Goal: Task Accomplishment & Management: Manage account settings

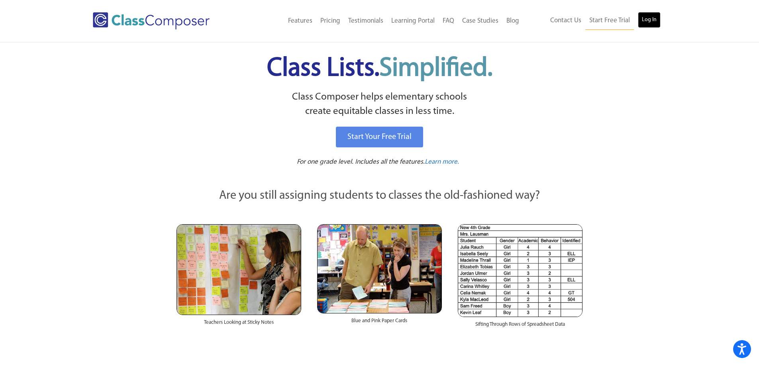
click at [648, 15] on link "Log In" at bounding box center [649, 20] width 23 height 16
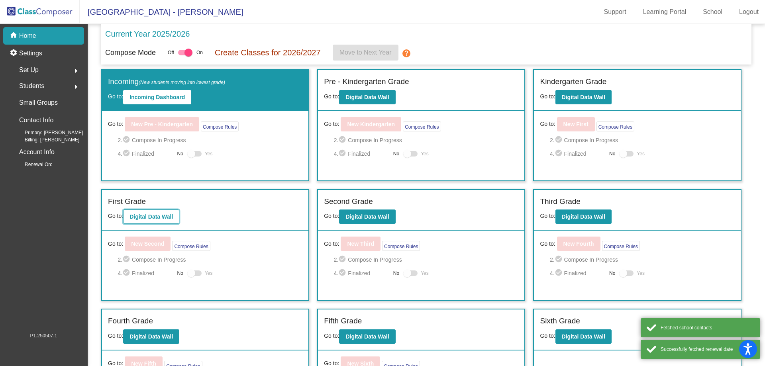
click at [159, 217] on b "Digital Data Wall" at bounding box center [151, 217] width 43 height 6
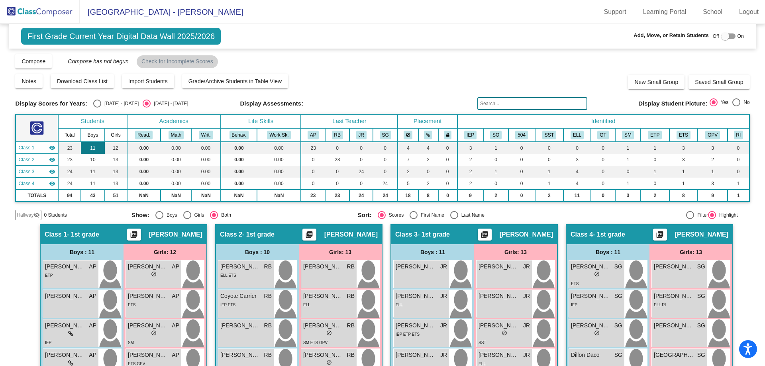
scroll to position [80, 0]
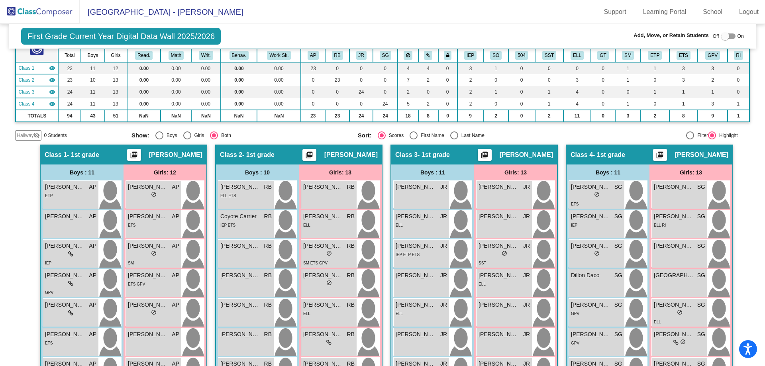
click at [57, 9] on img at bounding box center [40, 12] width 80 height 24
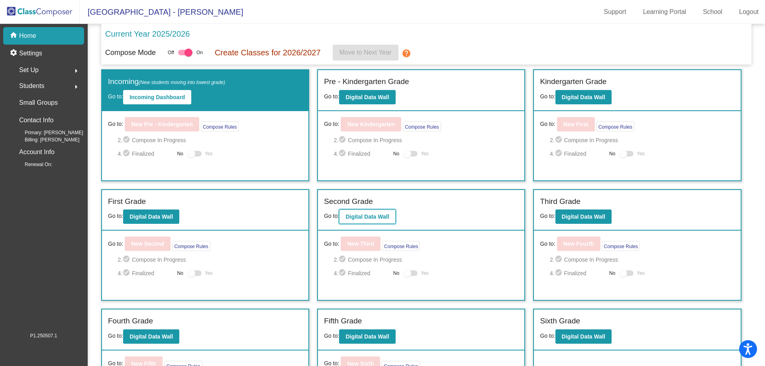
click at [358, 210] on button "Digital Data Wall" at bounding box center [367, 217] width 56 height 14
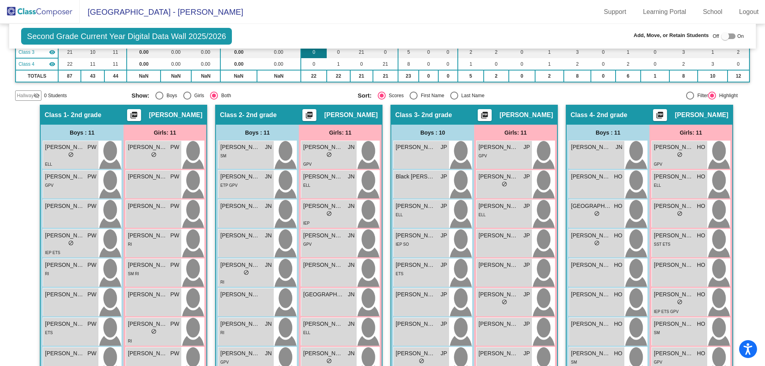
scroll to position [40, 0]
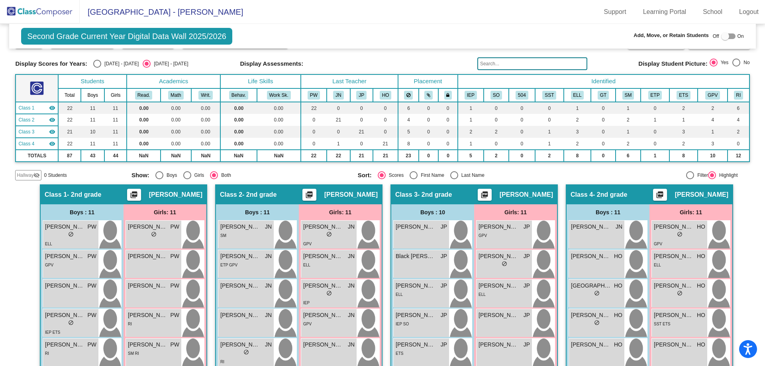
click at [93, 67] on div "Select an option" at bounding box center [97, 64] width 8 height 8
click at [97, 68] on input "2024 - 2025" at bounding box center [97, 68] width 0 height 0
radio input "true"
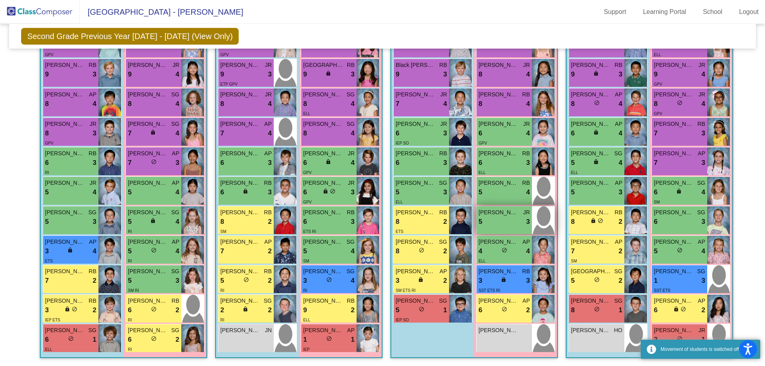
scroll to position [215, 0]
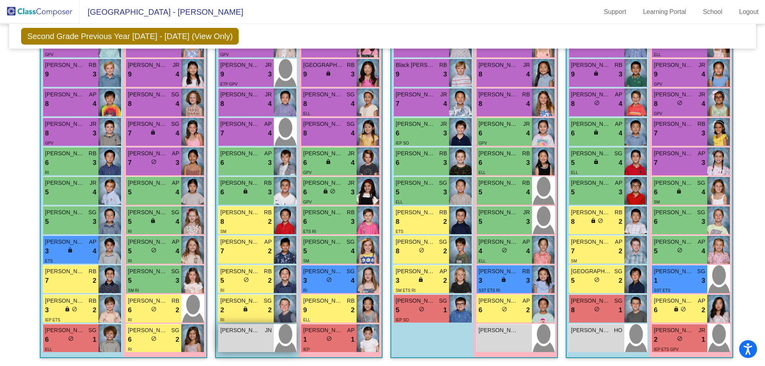
click at [230, 331] on span "Griffin Pepin" at bounding box center [240, 330] width 40 height 8
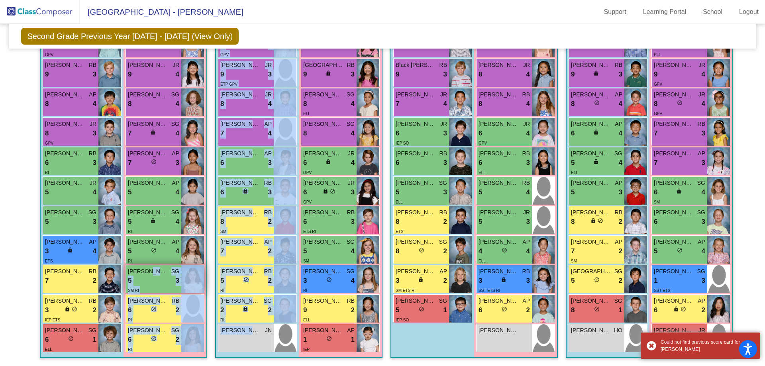
drag, startPoint x: 237, startPoint y: 341, endPoint x: 145, endPoint y: 270, distance: 116.2
click at [144, 271] on div "Hallway - Hallway Class picture_as_pdf Add Student First Name Last Name Student…" at bounding box center [382, 179] width 735 height 373
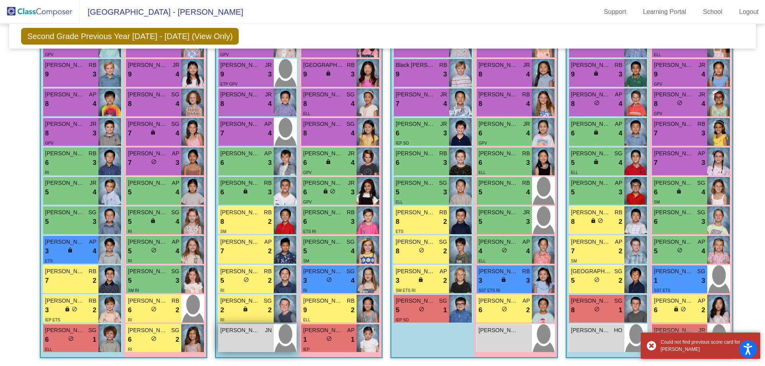
click at [245, 342] on div "Griffin Pepin JN lock do_not_disturb_alt" at bounding box center [245, 338] width 55 height 28
click at [245, 341] on div "Griffin Pepin JN lock do_not_disturb_alt" at bounding box center [245, 338] width 55 height 28
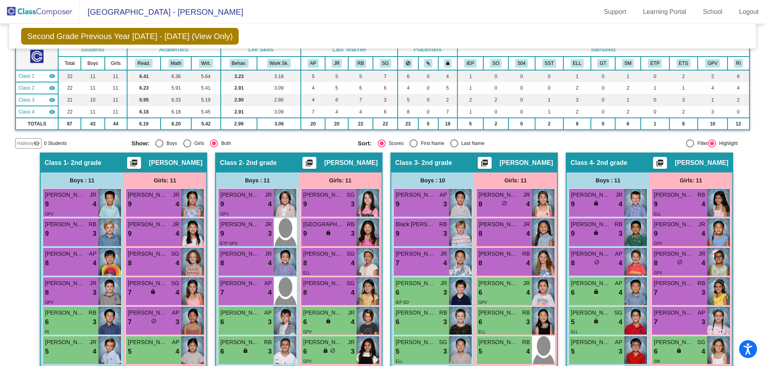
scroll to position [0, 0]
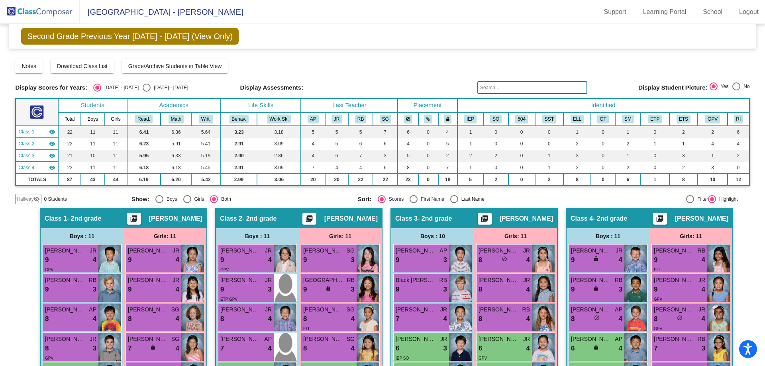
click at [143, 86] on div "Select an option" at bounding box center [147, 88] width 8 height 8
click at [146, 92] on input "2025 - 2026" at bounding box center [146, 92] width 0 height 0
radio input "true"
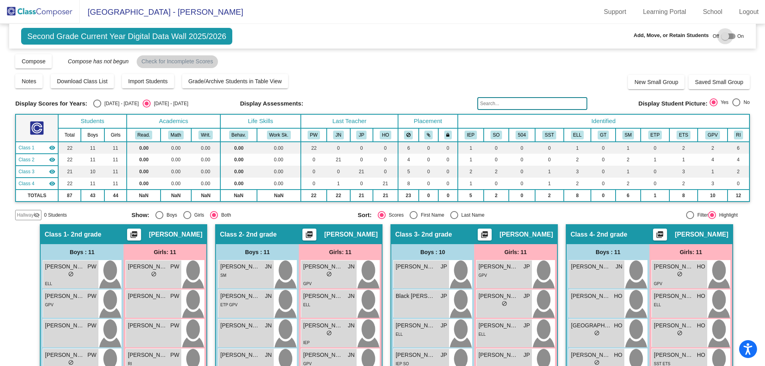
click at [721, 39] on div at bounding box center [725, 36] width 8 height 8
checkbox input "true"
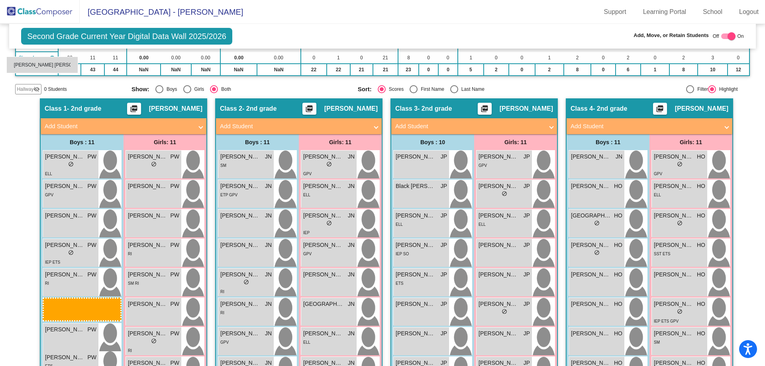
scroll to position [124, 0]
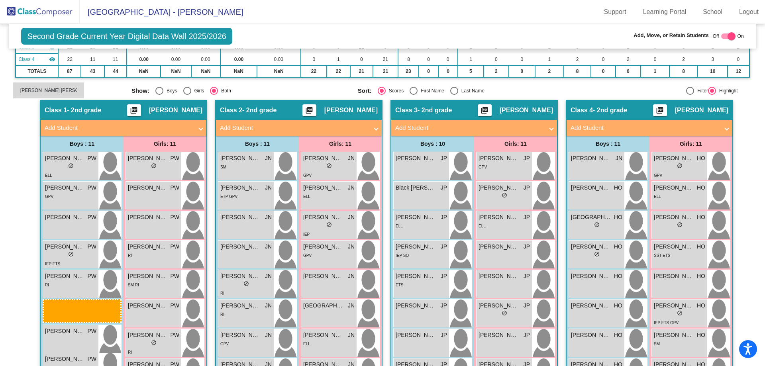
drag, startPoint x: 245, startPoint y: 281, endPoint x: 13, endPoint y: 82, distance: 305.9
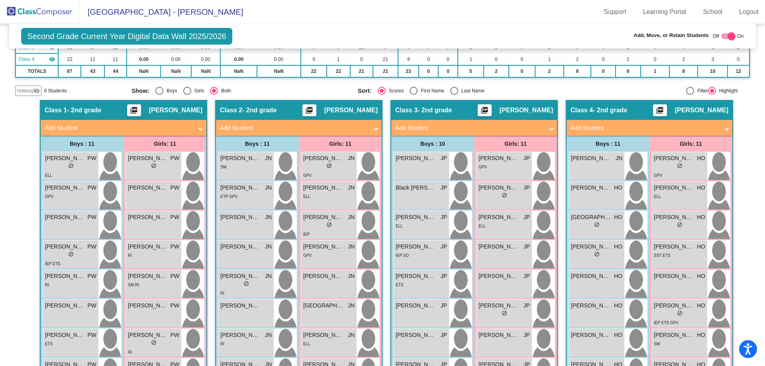
scroll to position [164, 0]
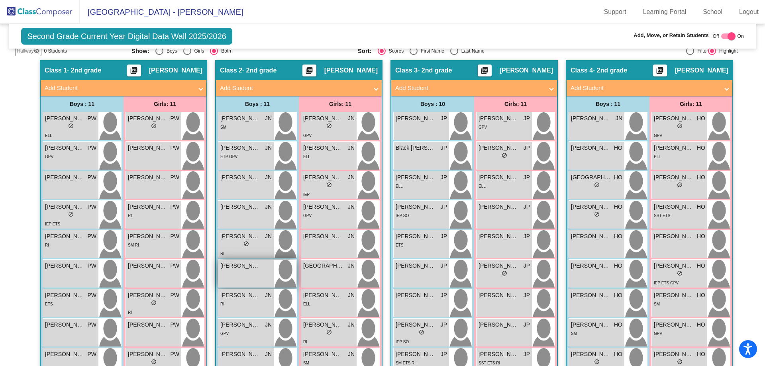
click at [241, 268] on span "Griffin Pepin" at bounding box center [240, 266] width 40 height 8
click at [259, 279] on div "Griffin Pepin lock do_not_disturb_alt" at bounding box center [245, 274] width 55 height 28
click at [254, 284] on div "Griffin Pepin lock do_not_disturb_alt" at bounding box center [245, 274] width 55 height 28
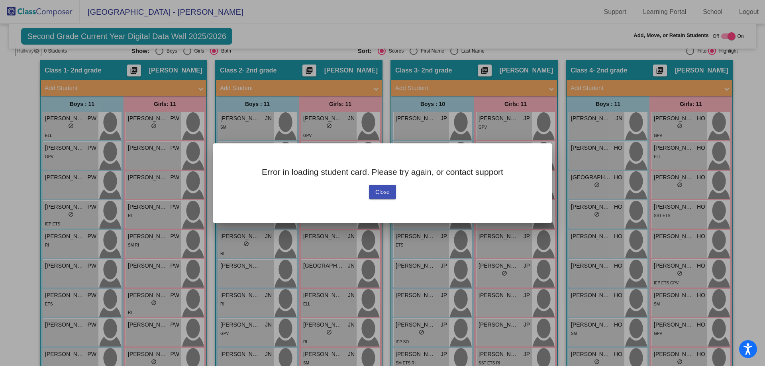
click at [391, 190] on button "Close" at bounding box center [382, 192] width 27 height 14
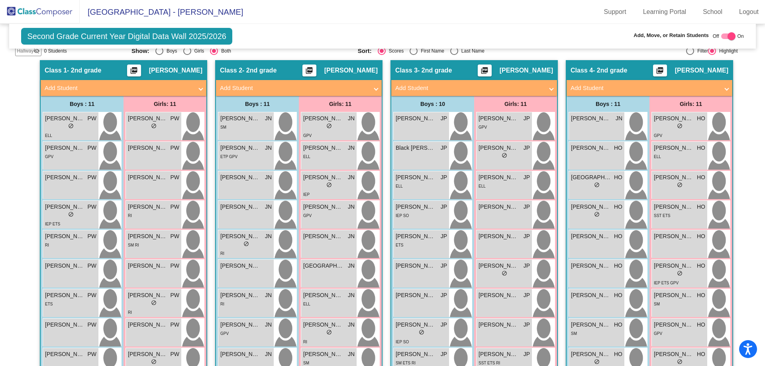
click at [62, 7] on img at bounding box center [40, 12] width 80 height 24
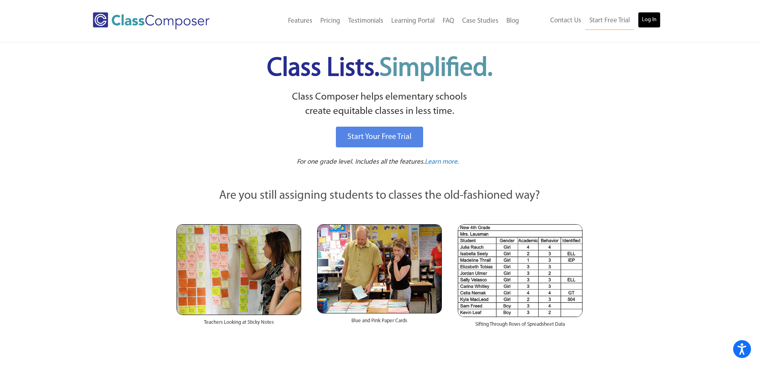
click at [653, 16] on link "Log In" at bounding box center [649, 20] width 23 height 16
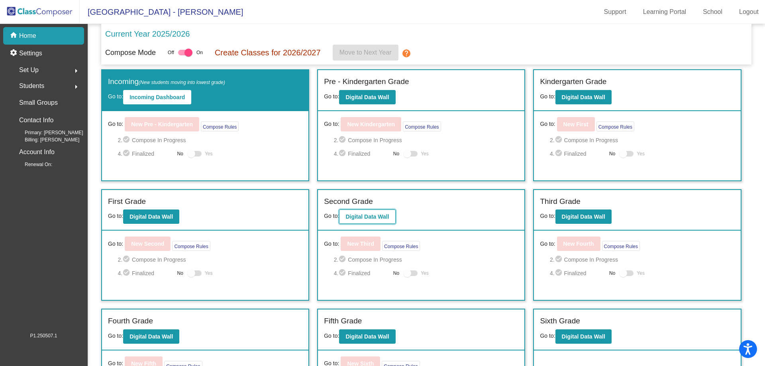
click at [373, 211] on button "Digital Data Wall" at bounding box center [367, 217] width 56 height 14
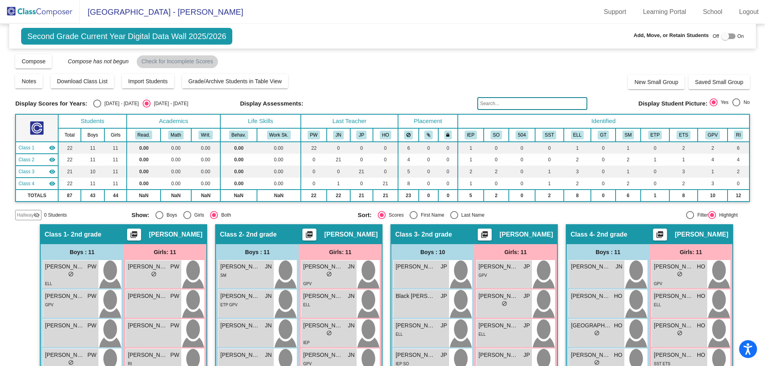
click at [724, 34] on div at bounding box center [725, 36] width 8 height 8
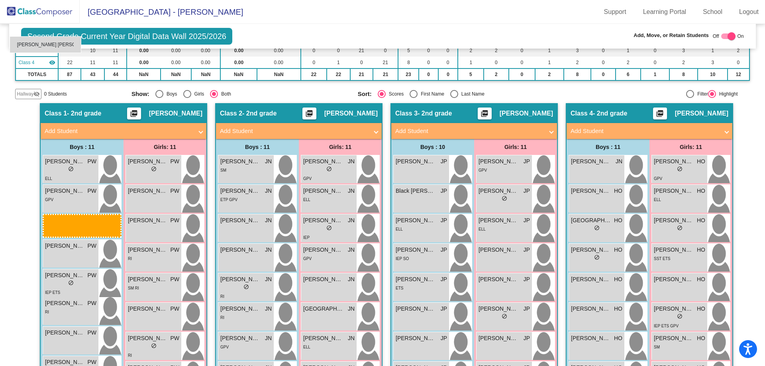
scroll to position [121, 0]
drag, startPoint x: 242, startPoint y: 238, endPoint x: 16, endPoint y: 88, distance: 271.9
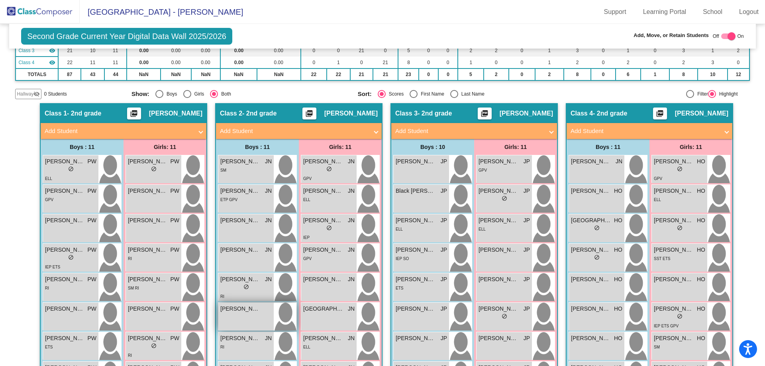
click at [255, 310] on span "Griffin Pepin" at bounding box center [240, 309] width 40 height 8
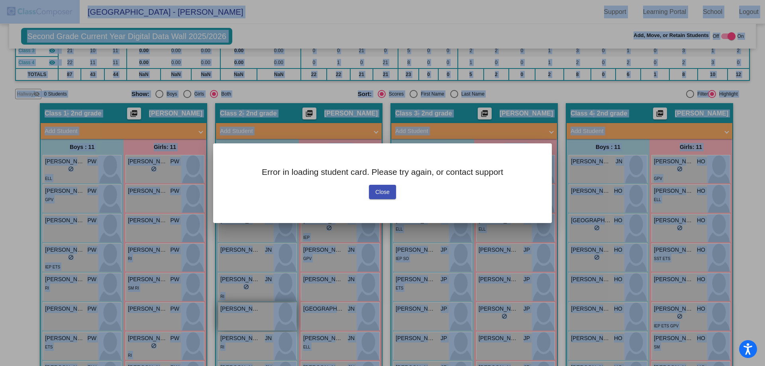
click at [255, 310] on div at bounding box center [382, 183] width 765 height 366
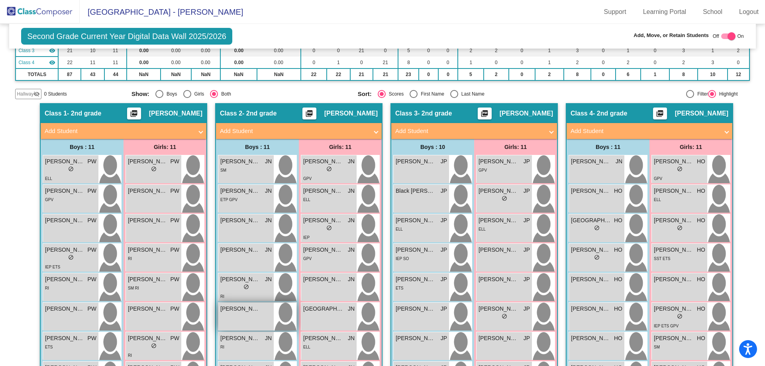
drag, startPoint x: 255, startPoint y: 310, endPoint x: 247, endPoint y: 323, distance: 15.8
click at [247, 323] on div "Griffin Pepin lock do_not_disturb_alt" at bounding box center [245, 317] width 55 height 28
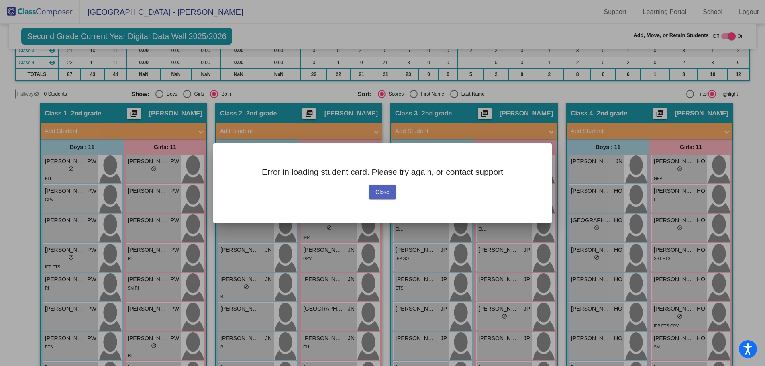
click at [389, 192] on span "Close" at bounding box center [382, 192] width 14 height 6
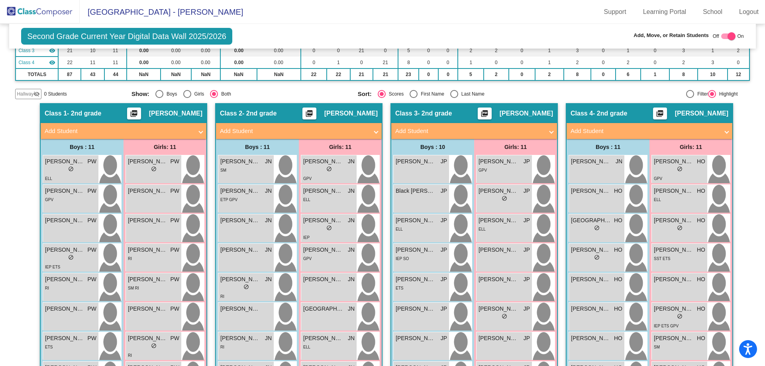
click at [728, 34] on div at bounding box center [732, 36] width 8 height 8
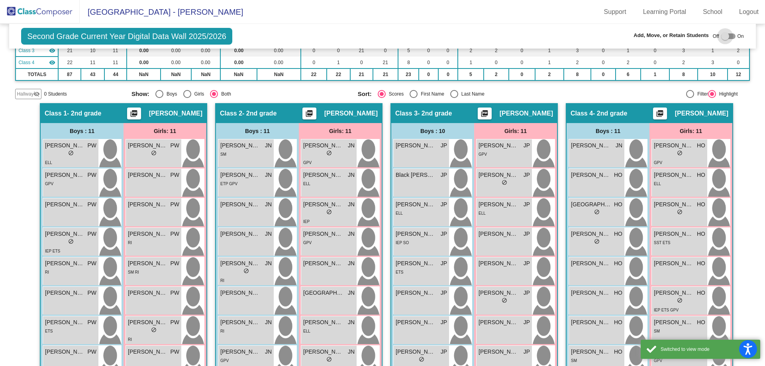
click at [721, 38] on div at bounding box center [725, 36] width 8 height 8
checkbox input "true"
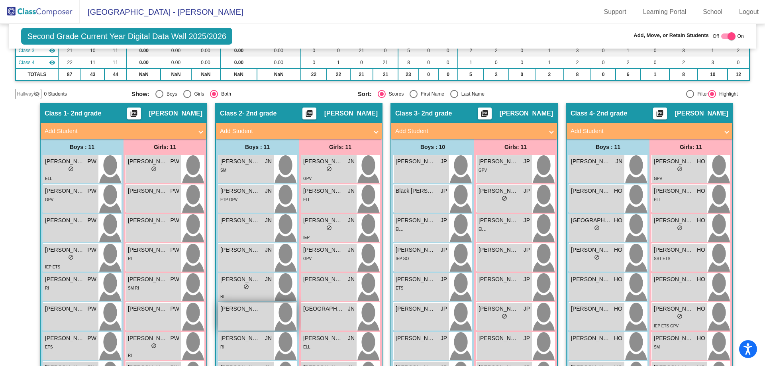
click at [256, 314] on div "Griffin Pepin lock do_not_disturb_alt" at bounding box center [245, 317] width 55 height 28
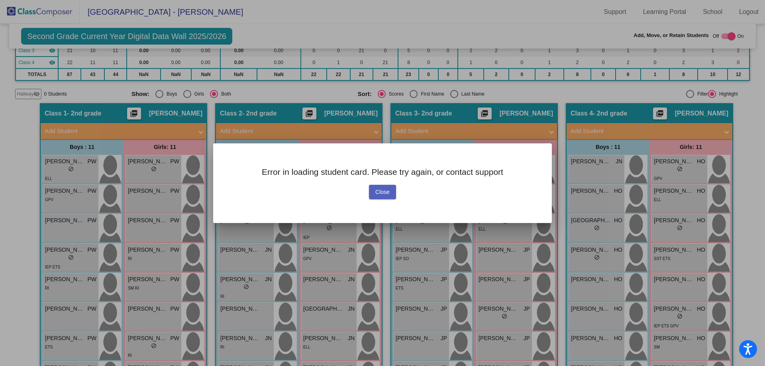
click at [385, 193] on span "Close" at bounding box center [382, 192] width 14 height 6
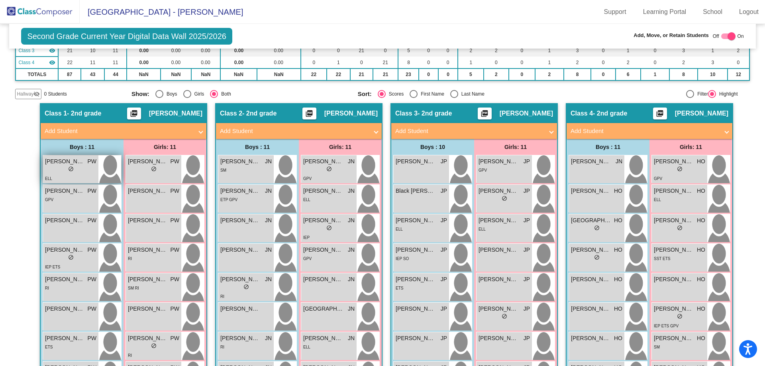
scroll to position [0, 0]
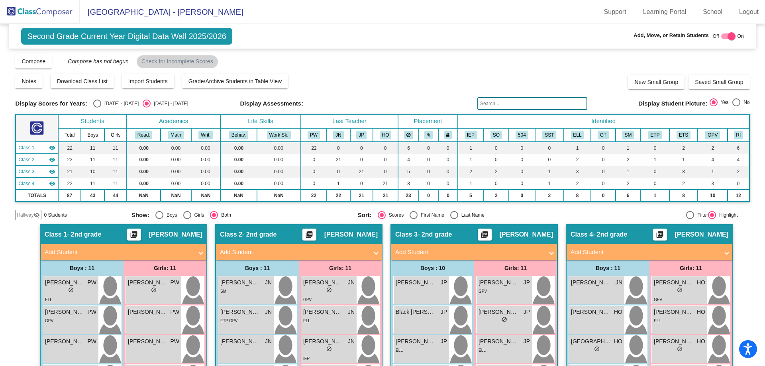
click at [98, 102] on div "Select an option" at bounding box center [97, 104] width 8 height 8
click at [97, 108] on input "2024 - 2025" at bounding box center [97, 108] width 0 height 0
radio input "true"
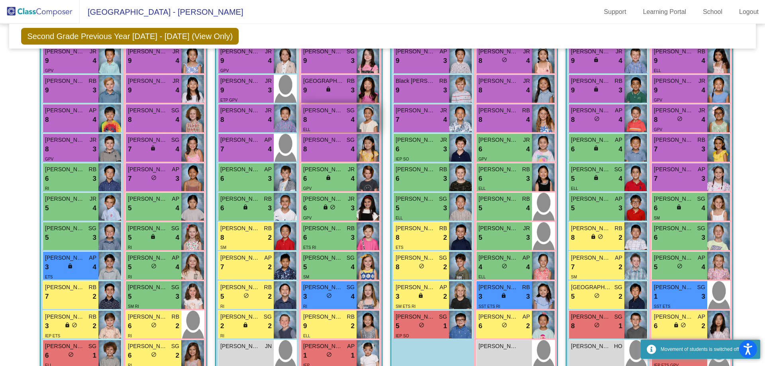
scroll to position [215, 0]
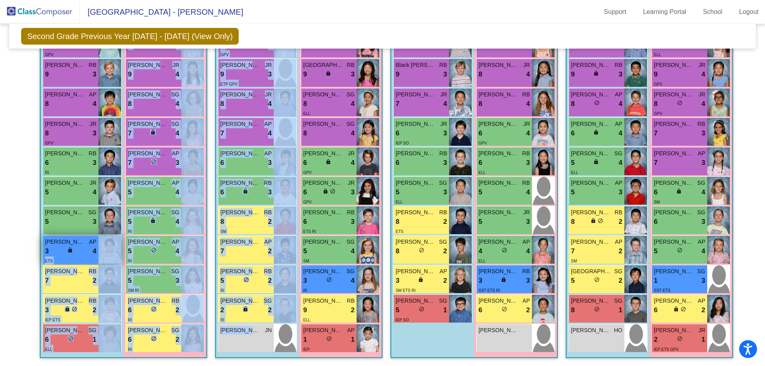
drag, startPoint x: 242, startPoint y: 344, endPoint x: 96, endPoint y: 251, distance: 172.9
click at [96, 251] on div "Hallway - Hallway Class picture_as_pdf Add Student First Name Last Name Student…" at bounding box center [382, 179] width 735 height 373
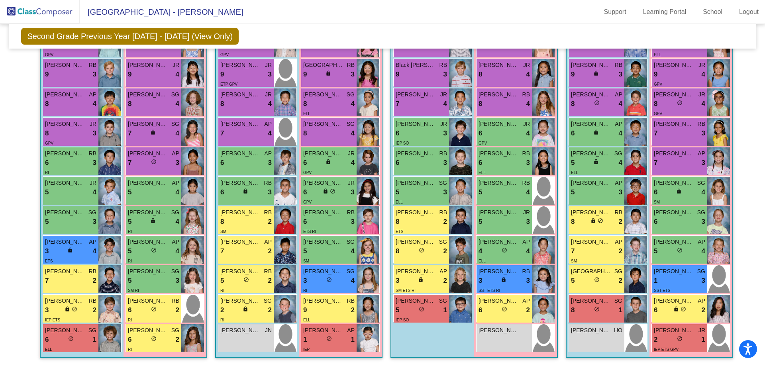
click at [0, 0] on div "Boys : 10 Aiden Kim AP 9 lock do_not_disturb_alt 3 Black Ledbetter RB 9 lock do…" at bounding box center [0, 0] width 0 height 0
click at [250, 338] on div "Griffin Pepin JN lock do_not_disturb_alt" at bounding box center [245, 338] width 55 height 28
click at [246, 338] on div "Griffin Pepin JN lock do_not_disturb_alt" at bounding box center [245, 338] width 55 height 28
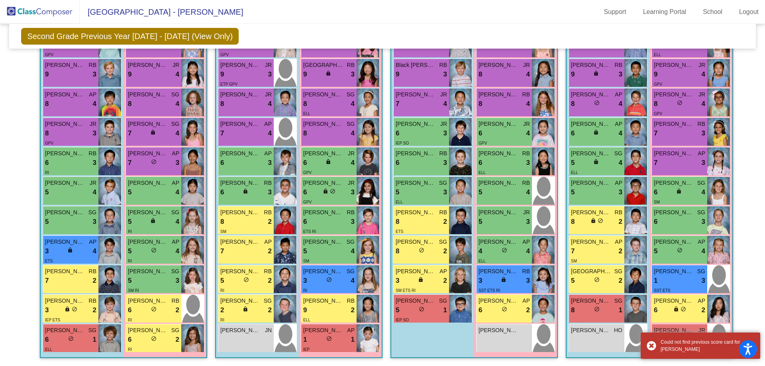
click at [50, 10] on img at bounding box center [40, 12] width 80 height 24
